Goal: Task Accomplishment & Management: Complete application form

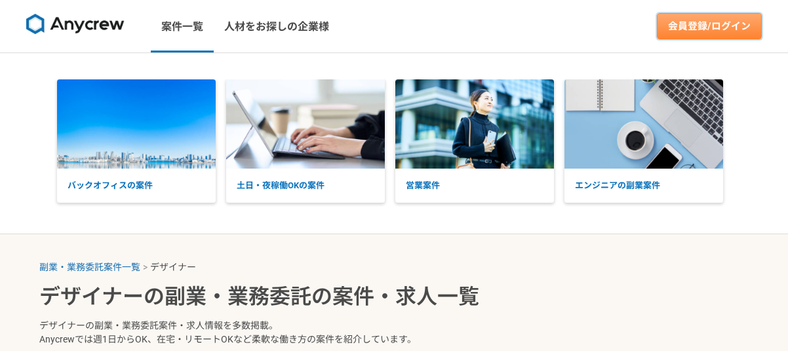
click at [731, 26] on link "会員登録/ログイン" at bounding box center [709, 26] width 105 height 26
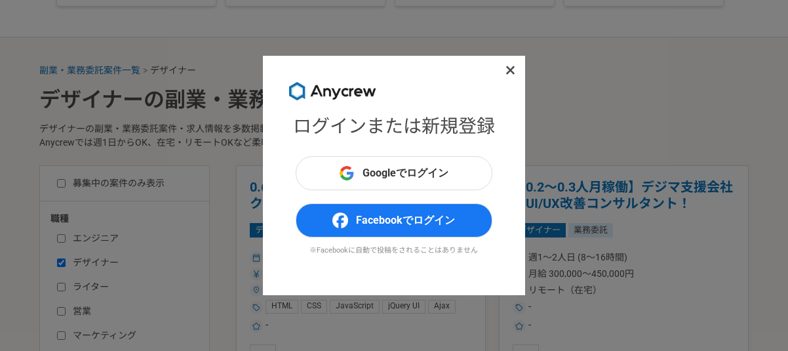
scroll to position [328, 0]
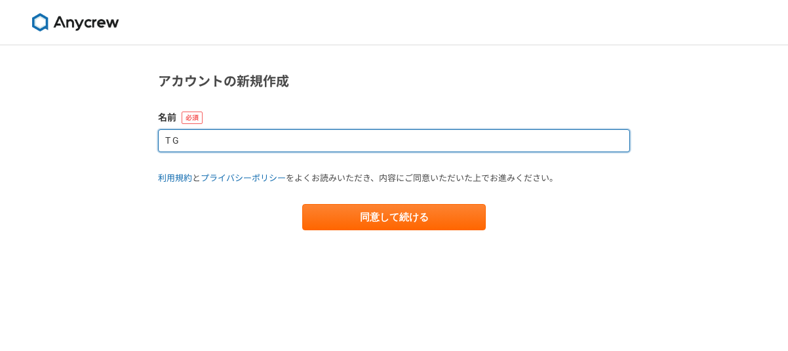
click at [486, 146] on input "T G" at bounding box center [394, 140] width 472 height 23
type input "T"
type input "タ"
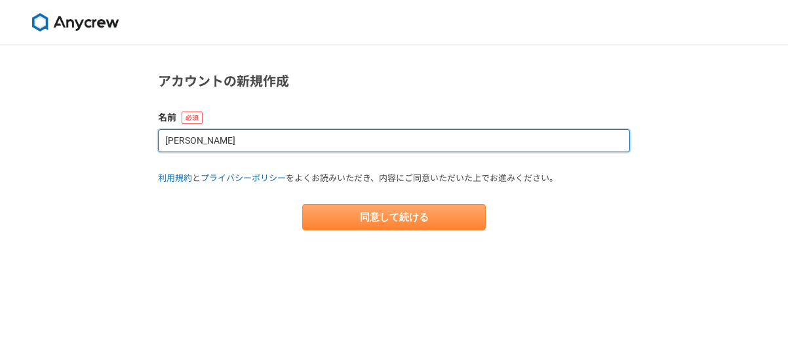
type input "高橋　玄"
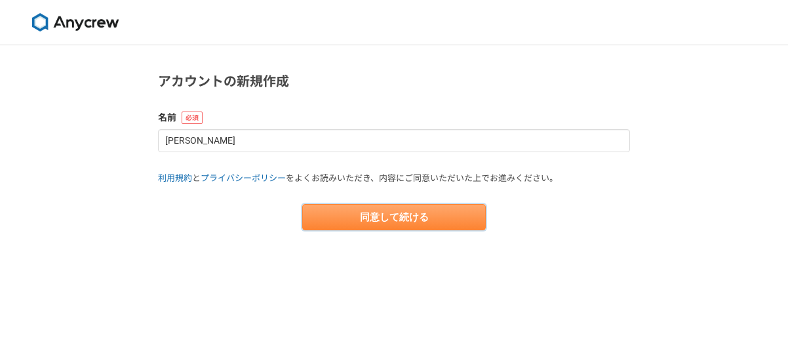
click at [392, 216] on button "同意して続ける" at bounding box center [394, 217] width 184 height 26
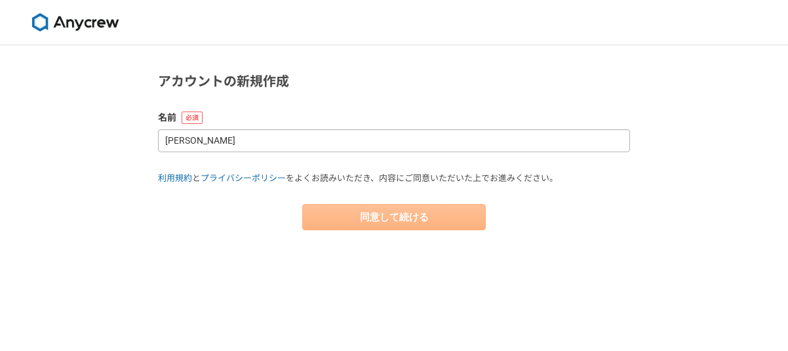
select select "13"
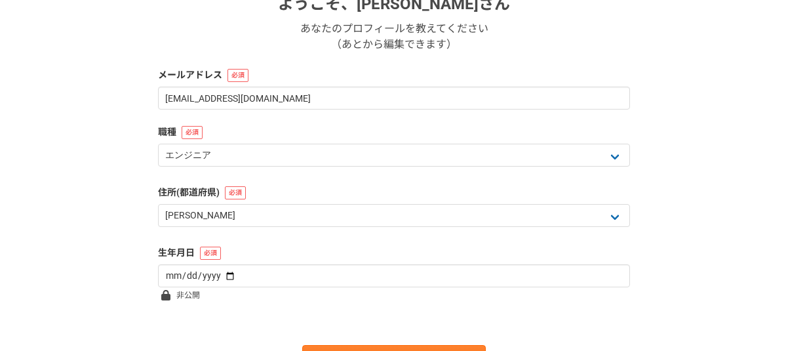
scroll to position [262, 0]
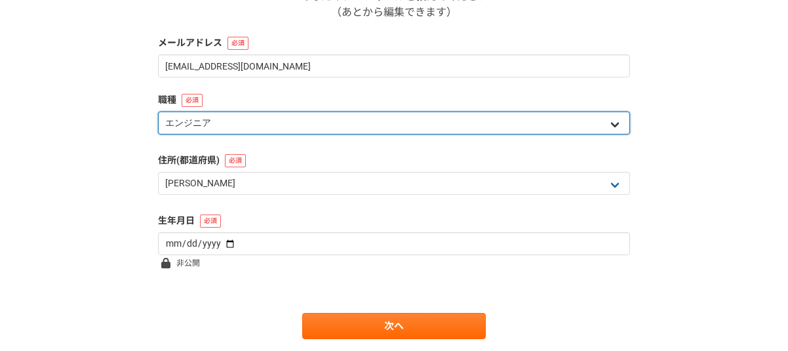
click at [512, 134] on select "エンジニア デザイナー ライター 営業 マーケティング 企画・事業開発 バックオフィス その他" at bounding box center [394, 122] width 472 height 23
select select "2"
click at [158, 111] on select "エンジニア デザイナー ライター 営業 マーケティング 企画・事業開発 バックオフィス その他" at bounding box center [394, 122] width 472 height 23
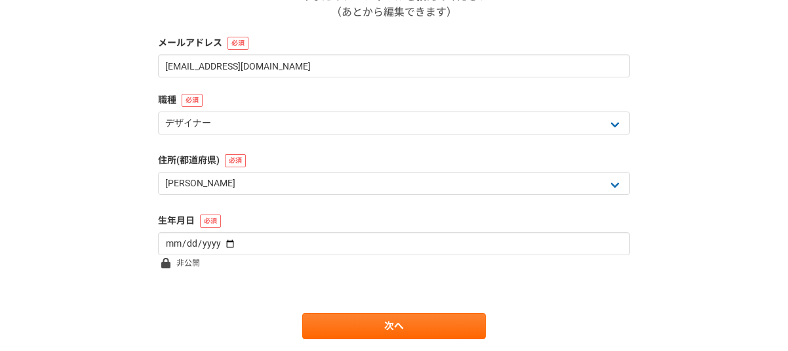
click at [696, 177] on div "1 2 3 4 5 6 基本情報 ようこそ、 高橋　玄 さん あなたのプロフィールを教えてください （あとから編集できます） メールアドレス ghentaka…" at bounding box center [394, 87] width 788 height 608
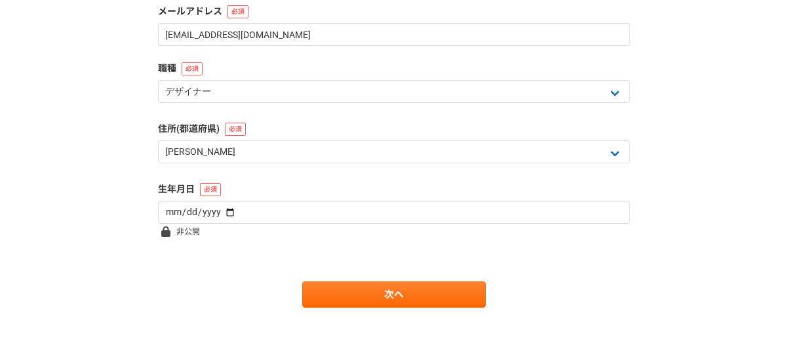
scroll to position [303, 0]
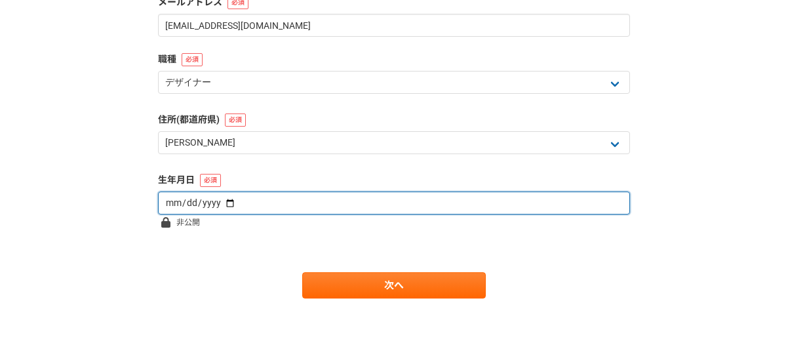
click at [477, 210] on input "date" at bounding box center [394, 202] width 472 height 23
click at [218, 202] on input "date" at bounding box center [394, 202] width 472 height 23
click at [186, 204] on input "2008-02-13" at bounding box center [394, 202] width 472 height 23
type input "1975-02-20"
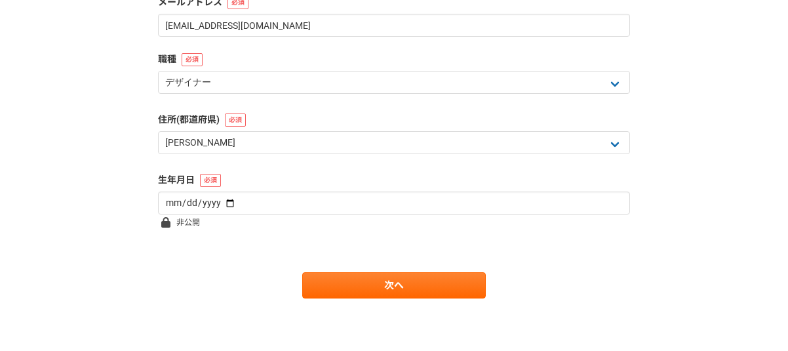
click at [210, 296] on div "次へ" at bounding box center [394, 285] width 472 height 26
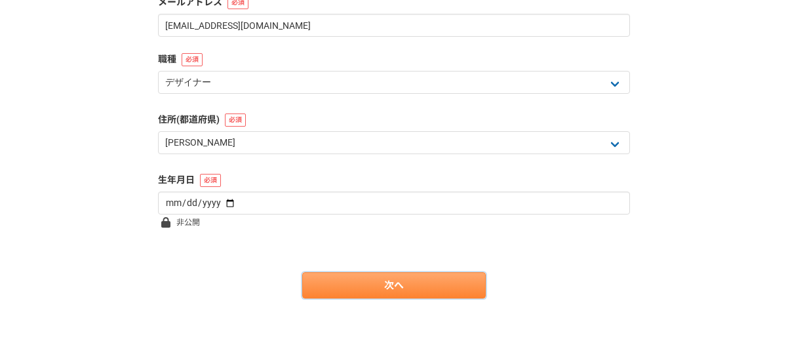
click at [334, 286] on link "次へ" at bounding box center [394, 285] width 184 height 26
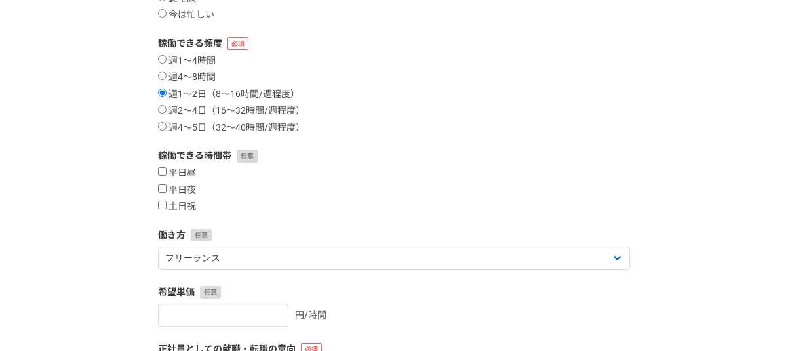
scroll to position [262, 0]
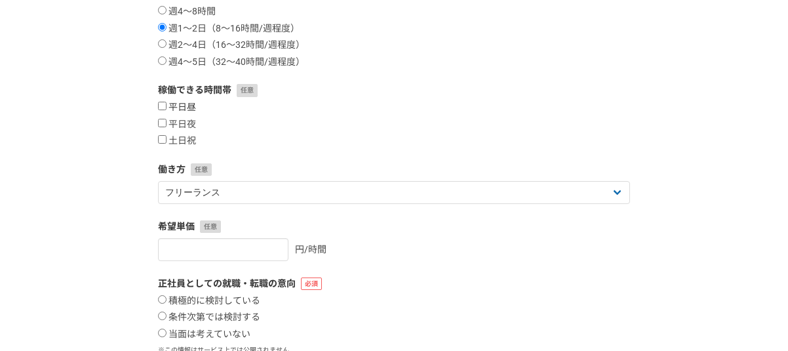
click at [164, 108] on input "平日昼" at bounding box center [162, 106] width 9 height 9
checkbox input "true"
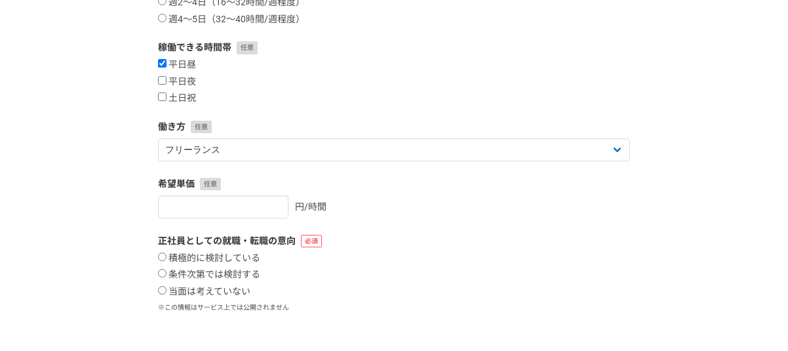
scroll to position [328, 0]
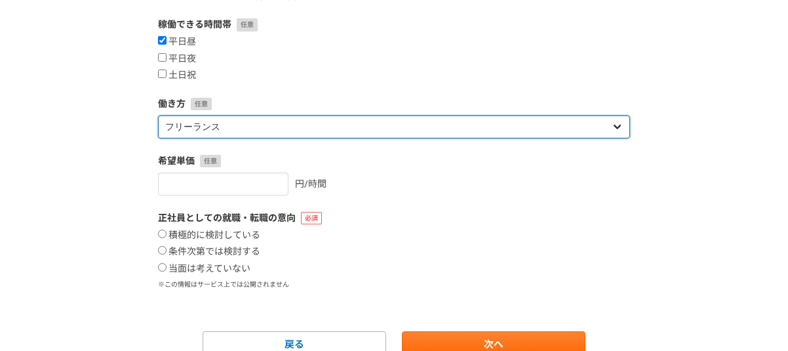
click at [367, 135] on select "フリーランス 副業 その他" at bounding box center [394, 126] width 472 height 23
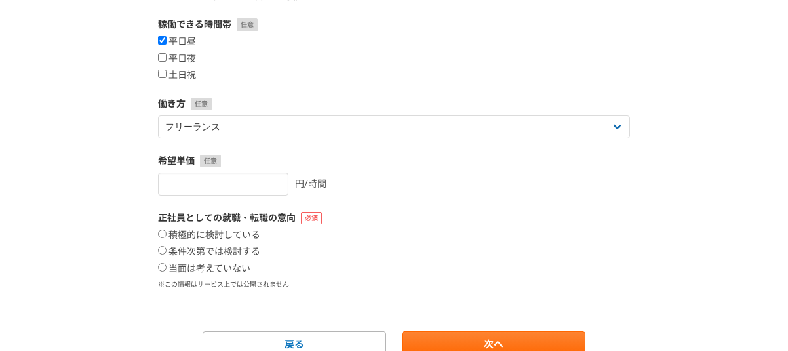
click at [98, 207] on div "1 2 3 4 5 6 案件への意欲・稼働頻度 案件への意欲 是非受けたい 要相談 今は忙しい 稼働できる頻度 週1〜4時間 週4〜8時間 週1〜2日（8〜1…" at bounding box center [394, 63] width 788 height 692
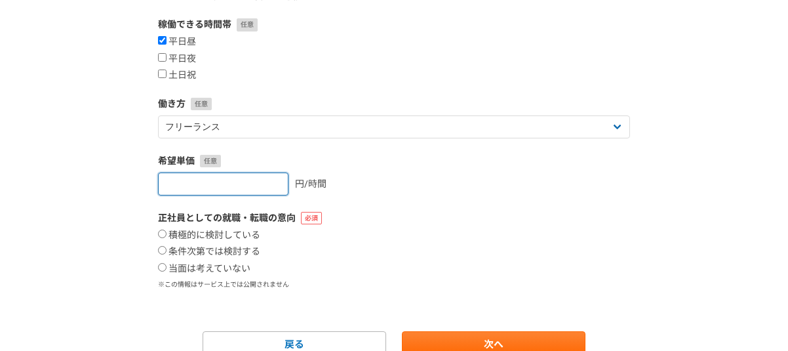
click at [163, 189] on input "number" at bounding box center [223, 183] width 130 height 23
type input "1300"
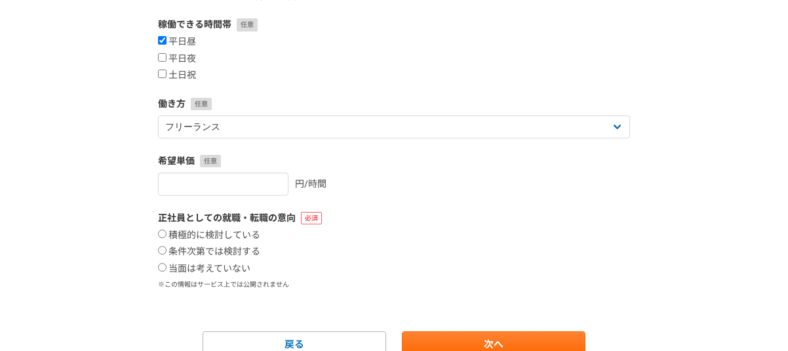
click at [89, 245] on div "1 2 3 4 5 6 案件への意欲・稼働頻度 案件への意欲 是非受けたい 要相談 今は忙しい 稼働できる頻度 週1〜4時間 週4〜8時間 週1〜2日（8〜1…" at bounding box center [394, 63] width 788 height 692
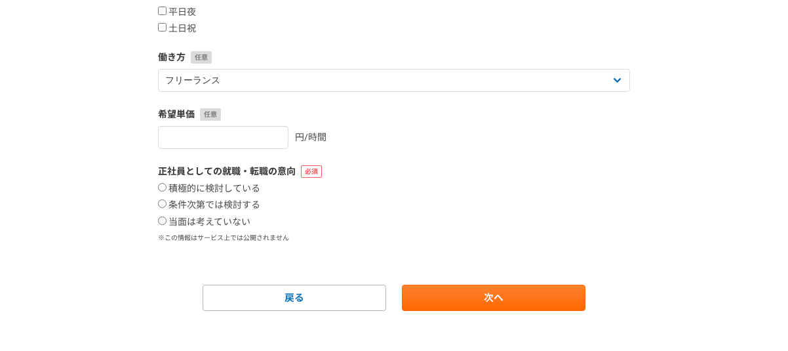
scroll to position [387, 0]
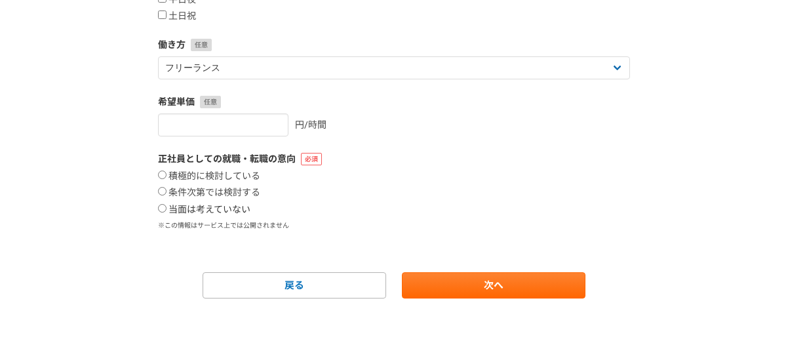
click at [160, 210] on input "当面は考えていない" at bounding box center [162, 208] width 9 height 9
radio input "true"
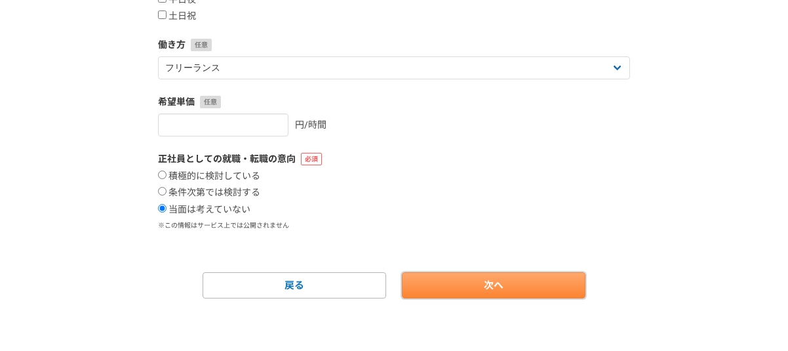
click at [429, 287] on link "次へ" at bounding box center [494, 285] width 184 height 26
select select
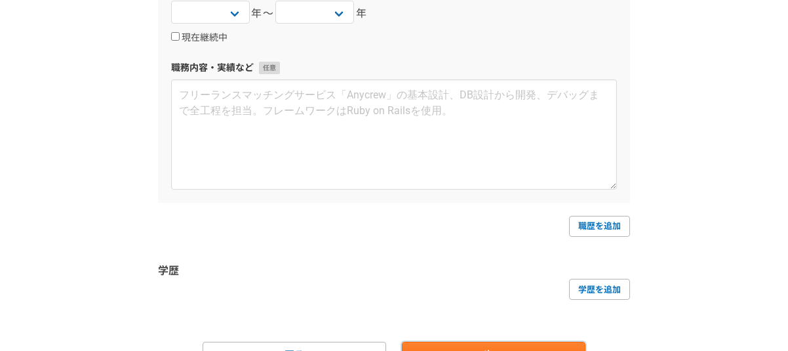
scroll to position [397, 0]
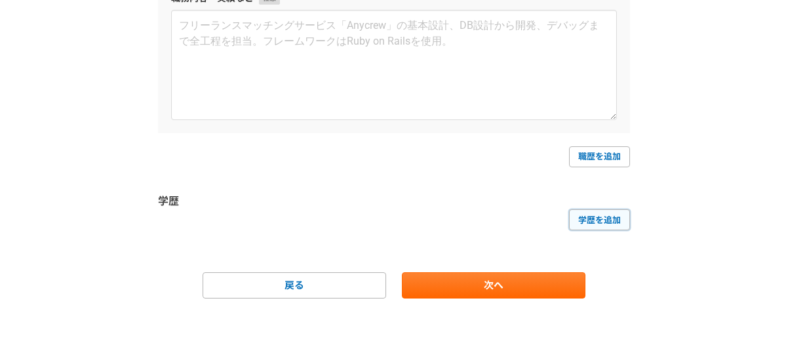
click at [587, 222] on link "学歴を追加" at bounding box center [599, 219] width 61 height 21
select select
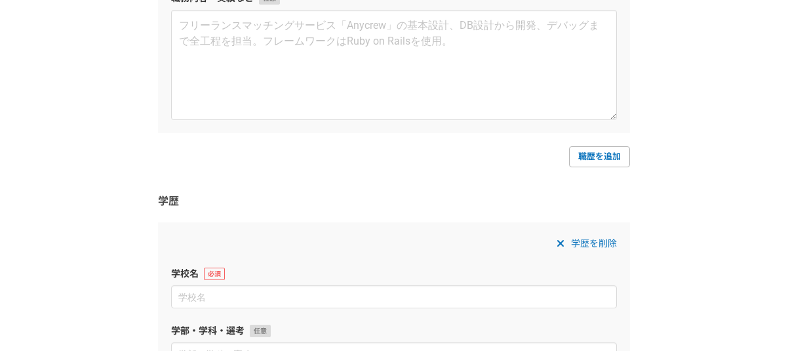
scroll to position [528, 0]
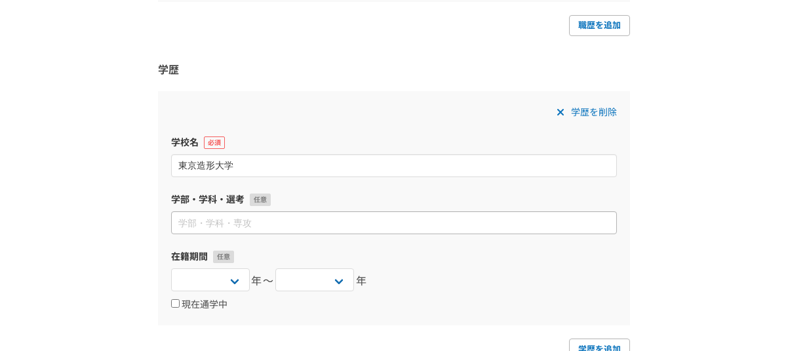
type input "東京造形大学"
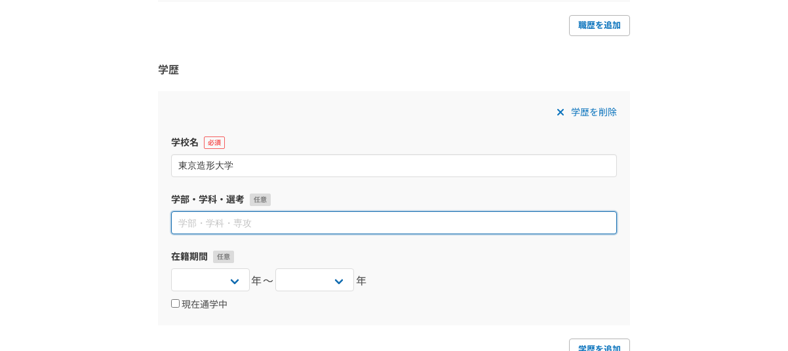
click at [332, 222] on input at bounding box center [394, 222] width 446 height 23
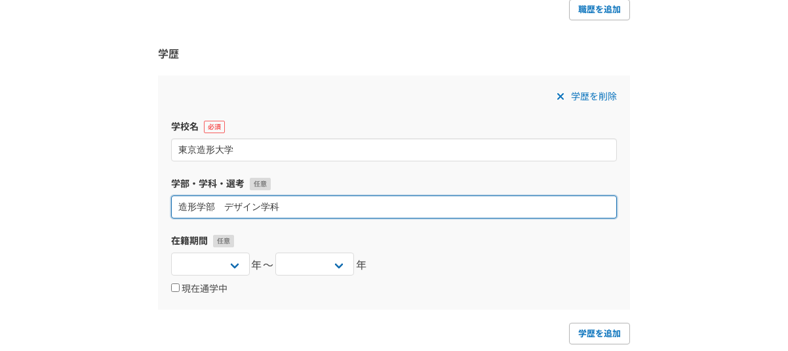
scroll to position [594, 0]
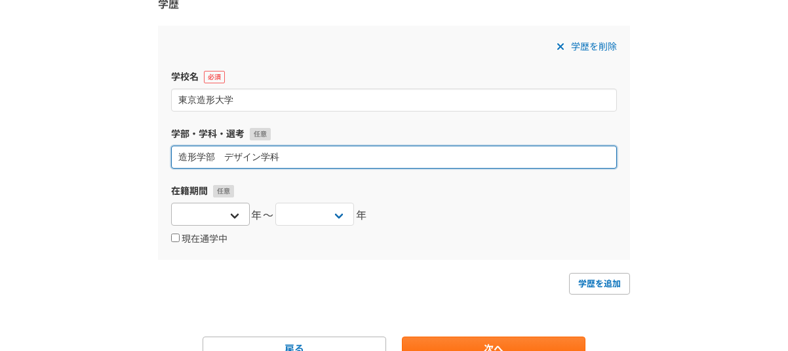
type input "造形学部　デザイン学科"
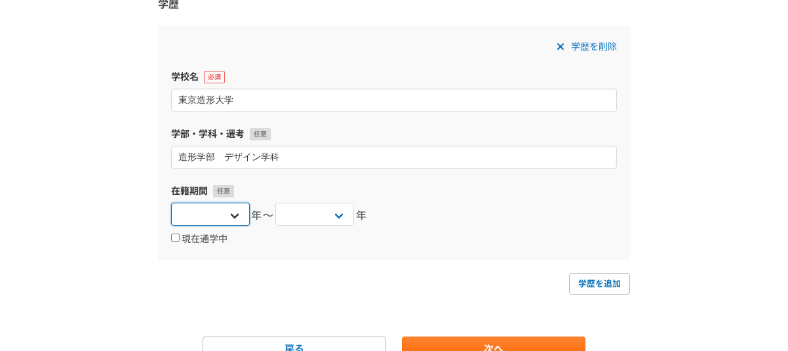
click at [233, 220] on select "2025 2024 2023 2022 2021 2020 2019 2018 2017 2016 2015 2014 2013 2012 2011 2010…" at bounding box center [210, 214] width 79 height 23
select select "1995"
click at [171, 203] on select "2025 2024 2023 2022 2021 2020 2019 2018 2017 2016 2015 2014 2013 2012 2011 2010…" at bounding box center [210, 214] width 79 height 23
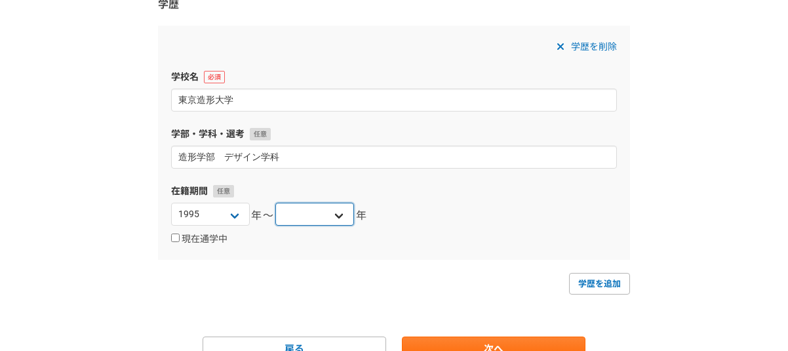
click at [332, 211] on select "2025 2024 2023 2022 2021 2020 2019 2018 2017 2016 2015 2014 2013 2012 2011 2010…" at bounding box center [314, 214] width 79 height 23
select select "1999"
click at [275, 203] on select "2025 2024 2023 2022 2021 2020 2019 2018 2017 2016 2015 2014 2013 2012 2011 2010…" at bounding box center [314, 214] width 79 height 23
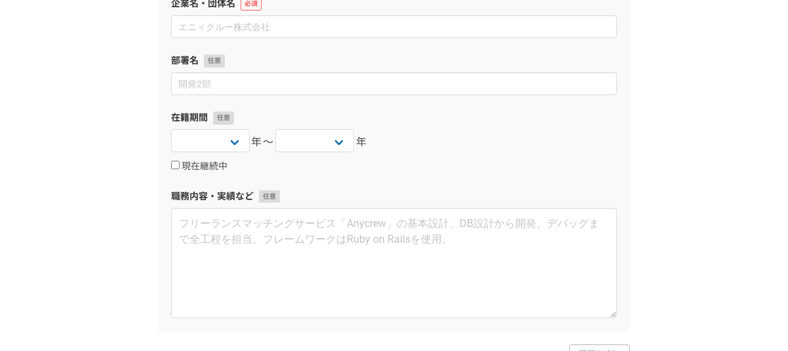
click at [693, 205] on div "1 2 3 4 5 6 職務経歴・学歴 職務経歴 企業名・団体名 部署名 在籍期間 2025 2024 2023 2022 2021 2020 2019 20…" at bounding box center [394, 328] width 788 height 964
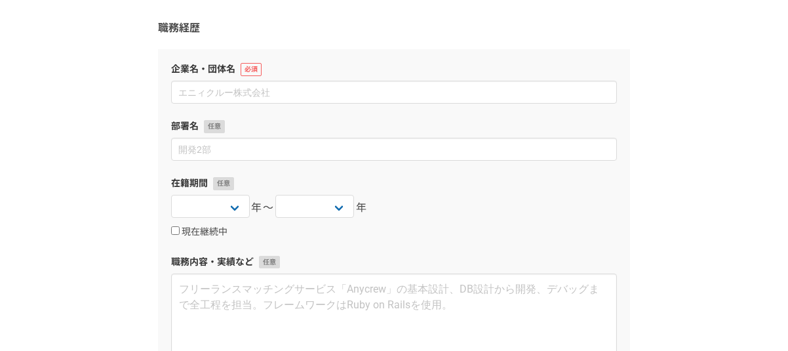
scroll to position [68, 0]
